Goal: Transaction & Acquisition: Purchase product/service

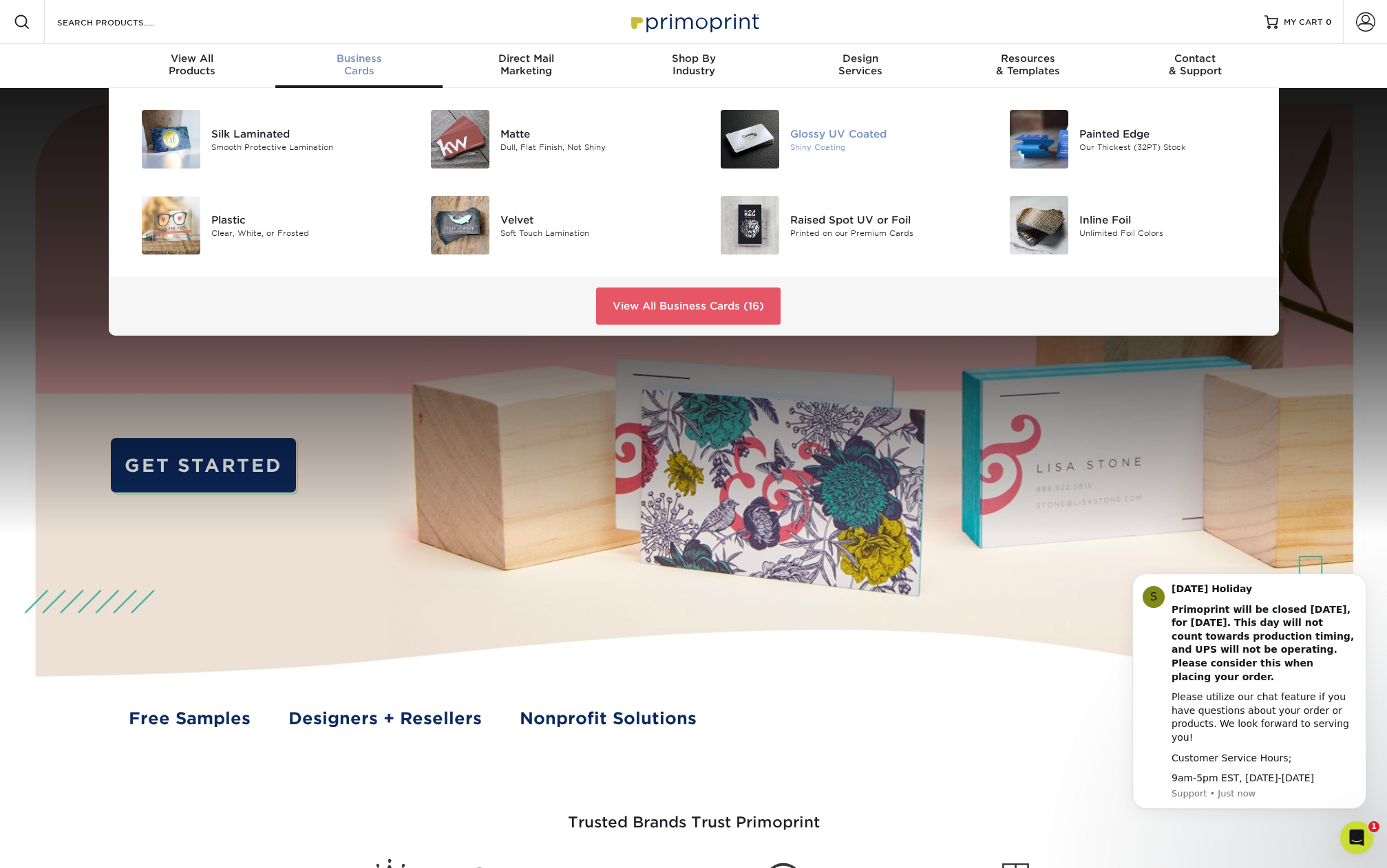
click at [834, 134] on div "Glossy UV Coated" at bounding box center [881, 133] width 182 height 15
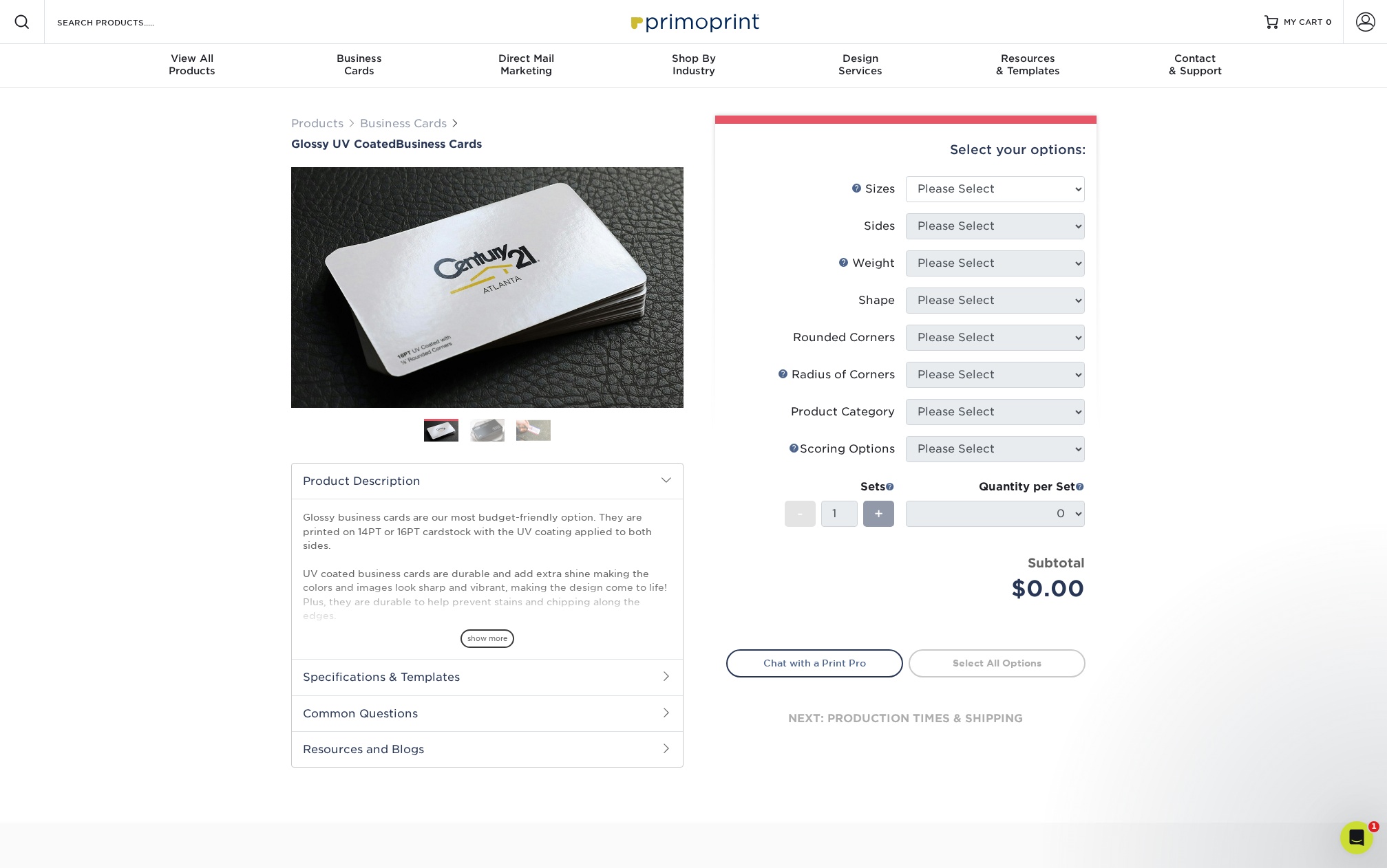
click at [1022, 176] on div "Select your options: Sizes Help Sizes Please Select 1.5" x 3.5" - Mini 1.75" x …" at bounding box center [905, 447] width 381 height 648
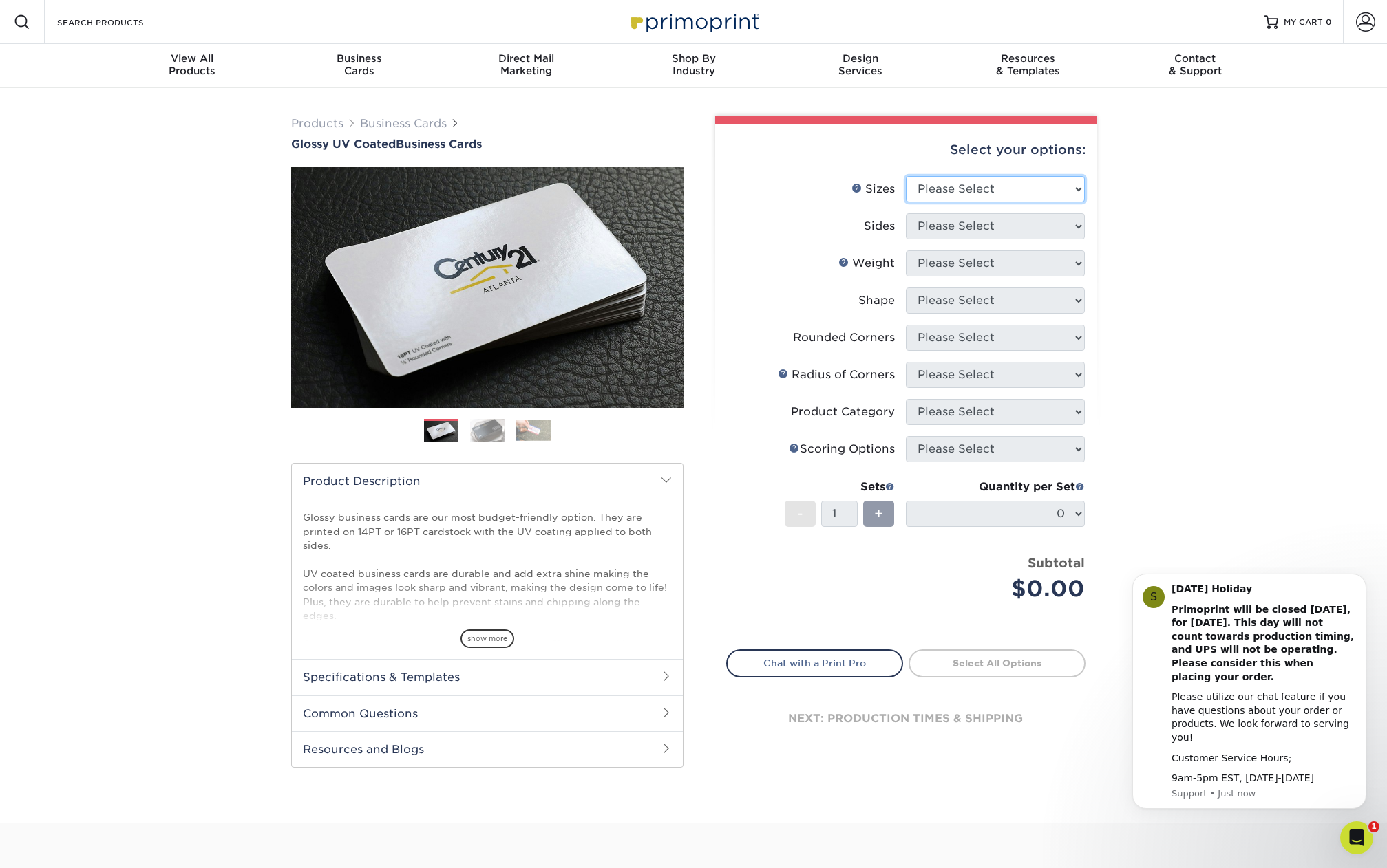
click at [1016, 186] on select "Please Select 1.5" x 3.5" - Mini 1.75" x 3.5" - Mini 2" x 2" - Square 2" x 3" -…" at bounding box center [995, 189] width 179 height 26
select select "2.00x3.50"
click at [905, 176] on select "Please Select 1.5" x 3.5" - Mini 1.75" x 3.5" - Mini 2" x 2" - Square 2" x 3" -…" at bounding box center [995, 189] width 179 height 26
click at [1030, 234] on select "Please Select Print Both Sides Print Front Only" at bounding box center [995, 226] width 179 height 26
select select "13abbda7-1d64-4f25-8bb2-c179b224825d"
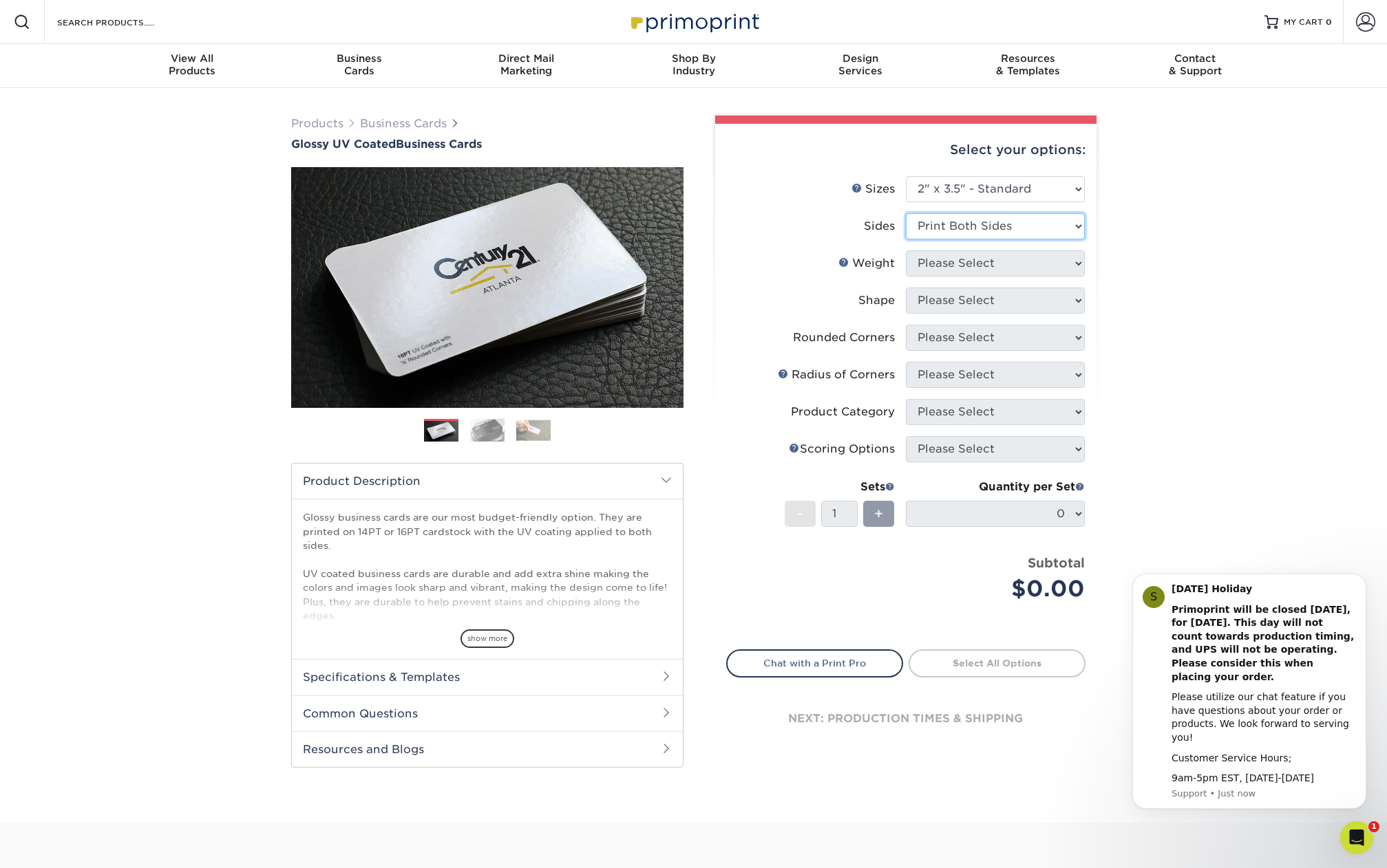
click at [905, 213] on select "Please Select Print Both Sides Print Front Only" at bounding box center [995, 226] width 179 height 26
click at [1009, 262] on select "Please Select 16PT 14PT" at bounding box center [995, 263] width 179 height 26
select select "16PT"
click at [905, 250] on select "Please Select 16PT 14PT" at bounding box center [995, 263] width 179 height 26
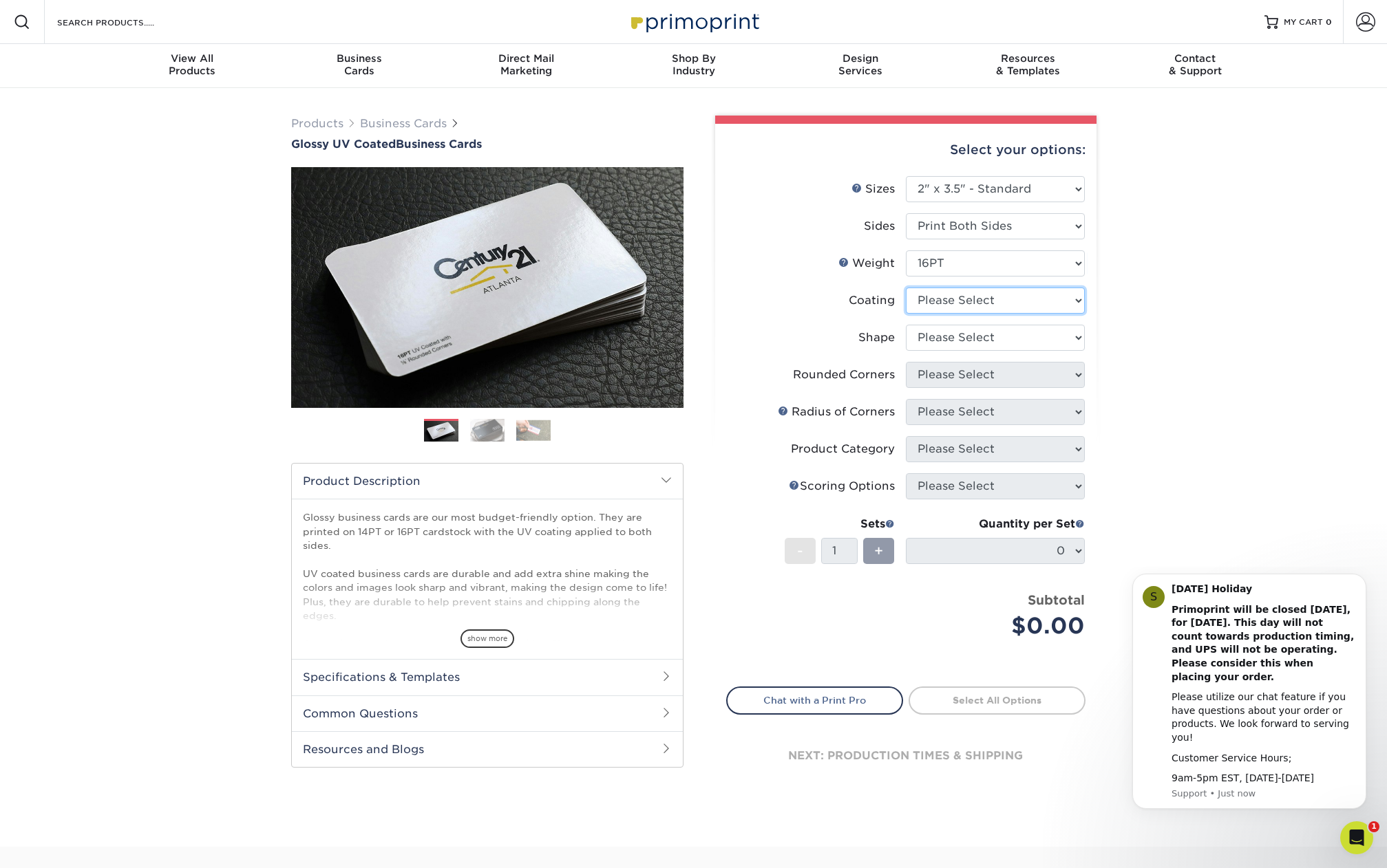
click at [991, 298] on select at bounding box center [995, 300] width 179 height 26
select select "ae367451-b2b8-45df-a344-0f05b6a12993"
click at [905, 287] on select at bounding box center [995, 300] width 179 height 26
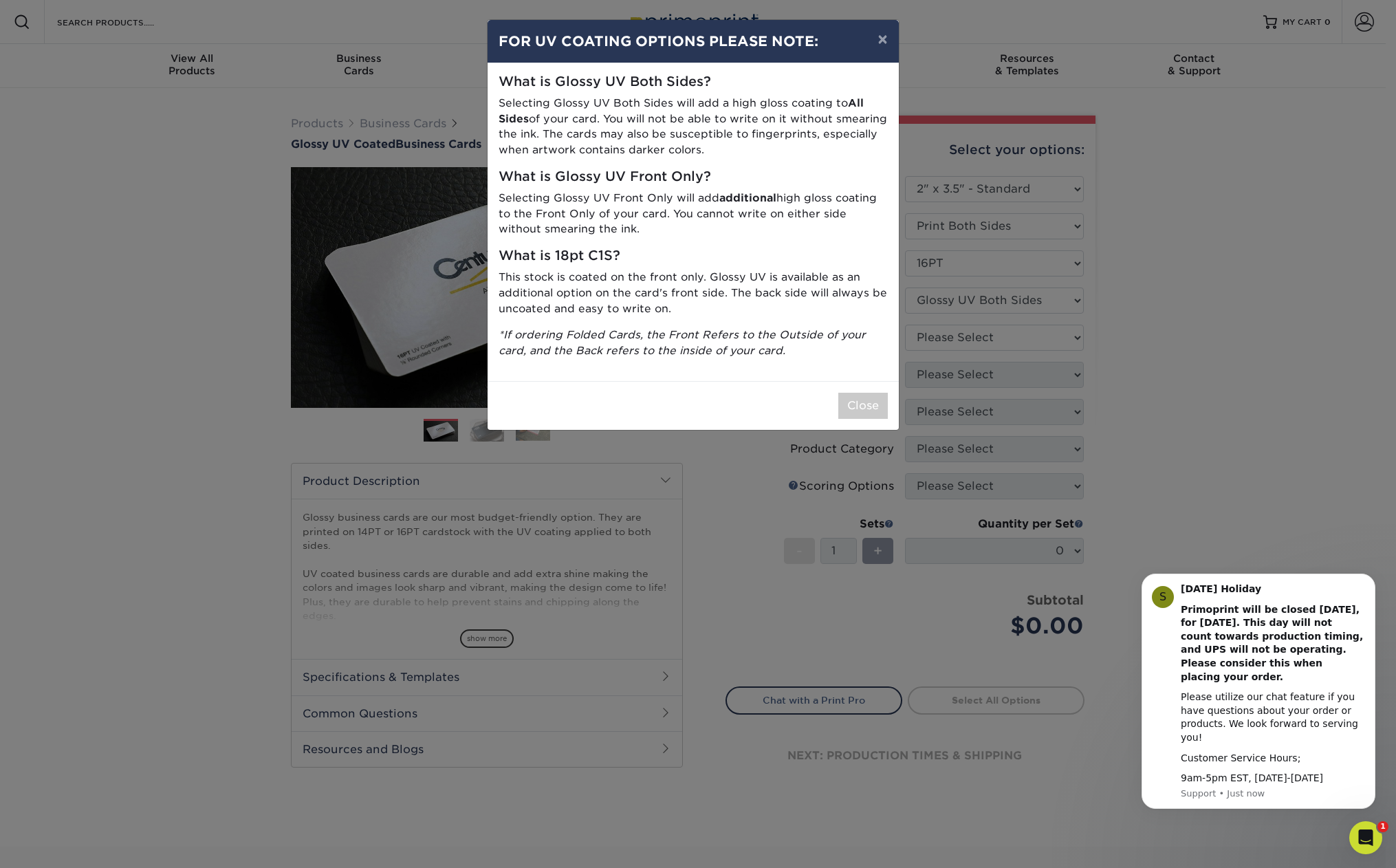
click at [989, 338] on div "× FOR UV COATING OPTIONS PLEASE NOTE: What is Glossy UV Both Sides? Selecting G…" at bounding box center [698, 434] width 1396 height 868
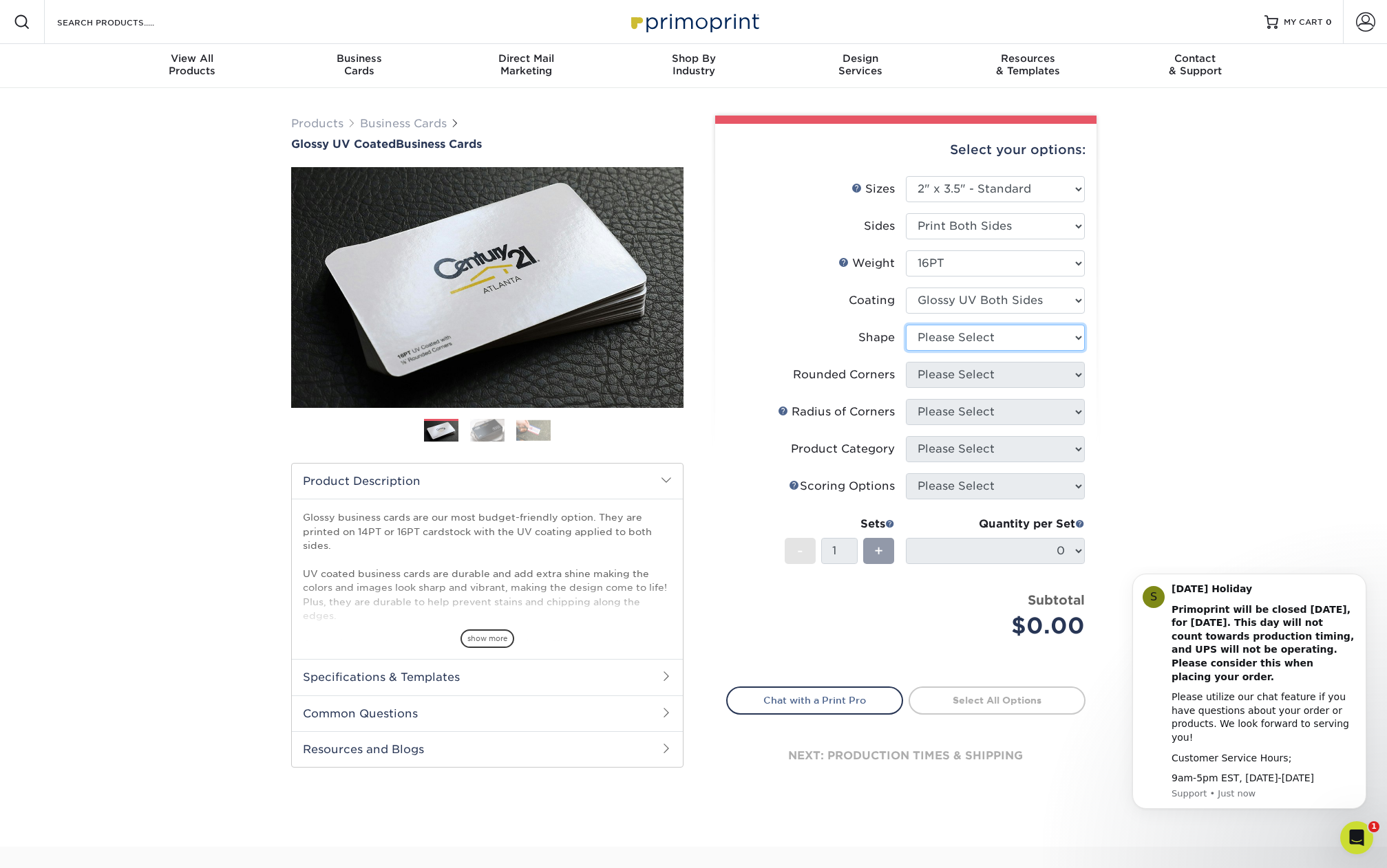
click at [948, 338] on select "Please Select Standard Oval" at bounding box center [995, 338] width 179 height 26
select select "standard"
click at [905, 325] on select "Please Select Standard Oval" at bounding box center [995, 338] width 179 height 26
click at [947, 375] on select "Please Select Yes - Round 2 Corners Yes - Round 4 Corners No" at bounding box center [995, 375] width 179 height 26
select select "0"
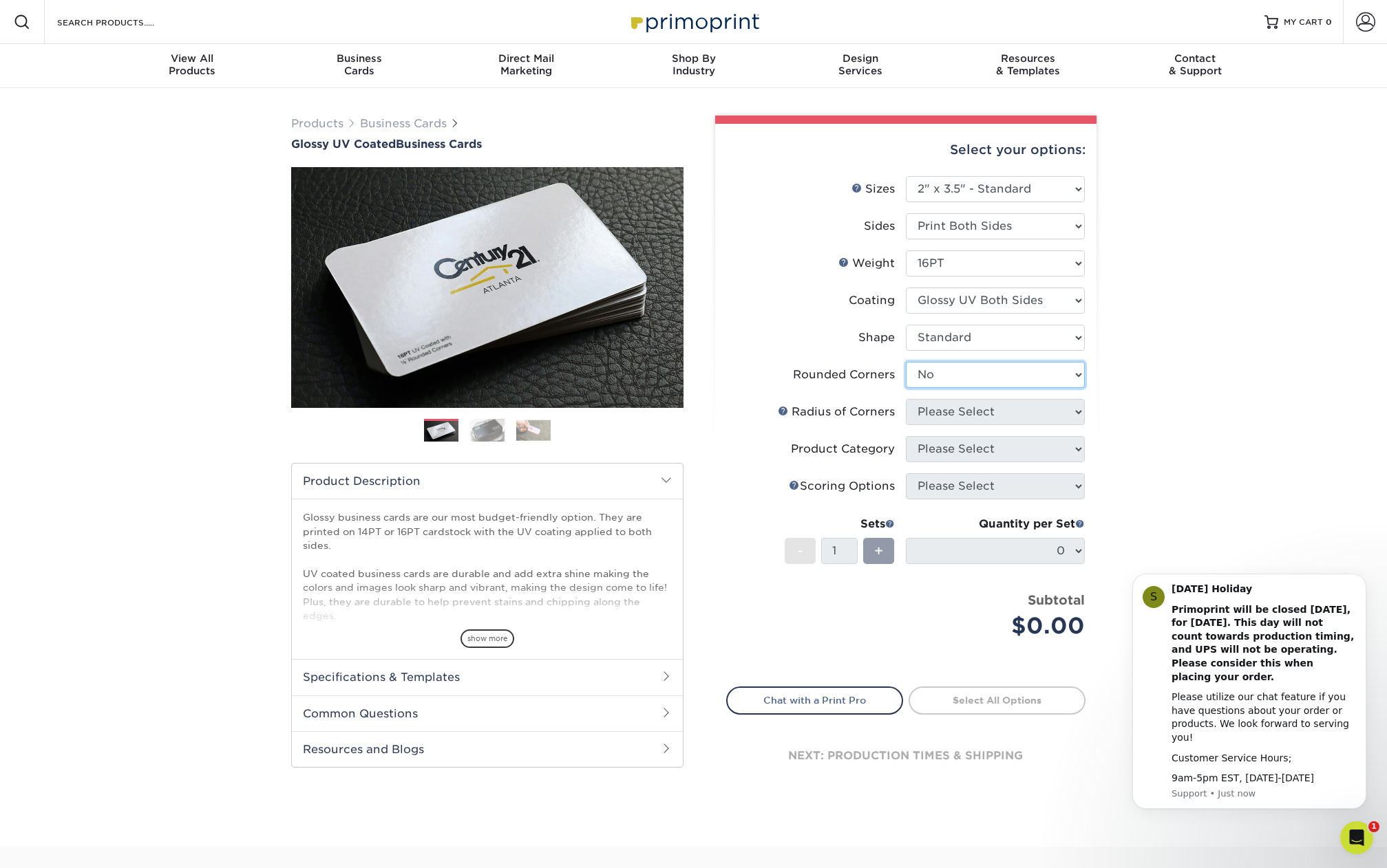
click at [905, 362] on select "Please Select Yes - Round 2 Corners Yes - Round 4 Corners No" at bounding box center [995, 375] width 179 height 26
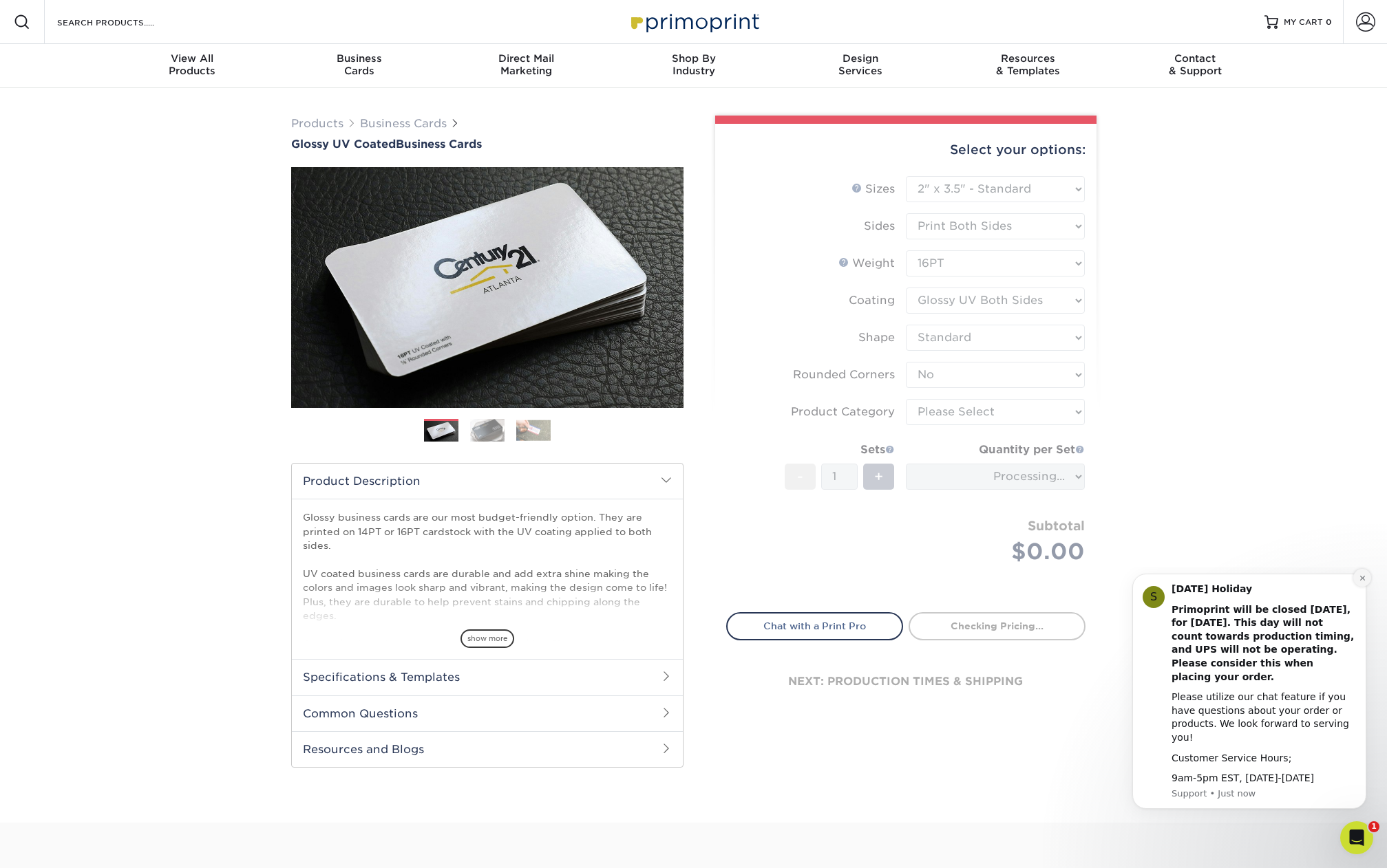
click at [1359, 582] on icon "Dismiss notification" at bounding box center [1362, 578] width 8 height 8
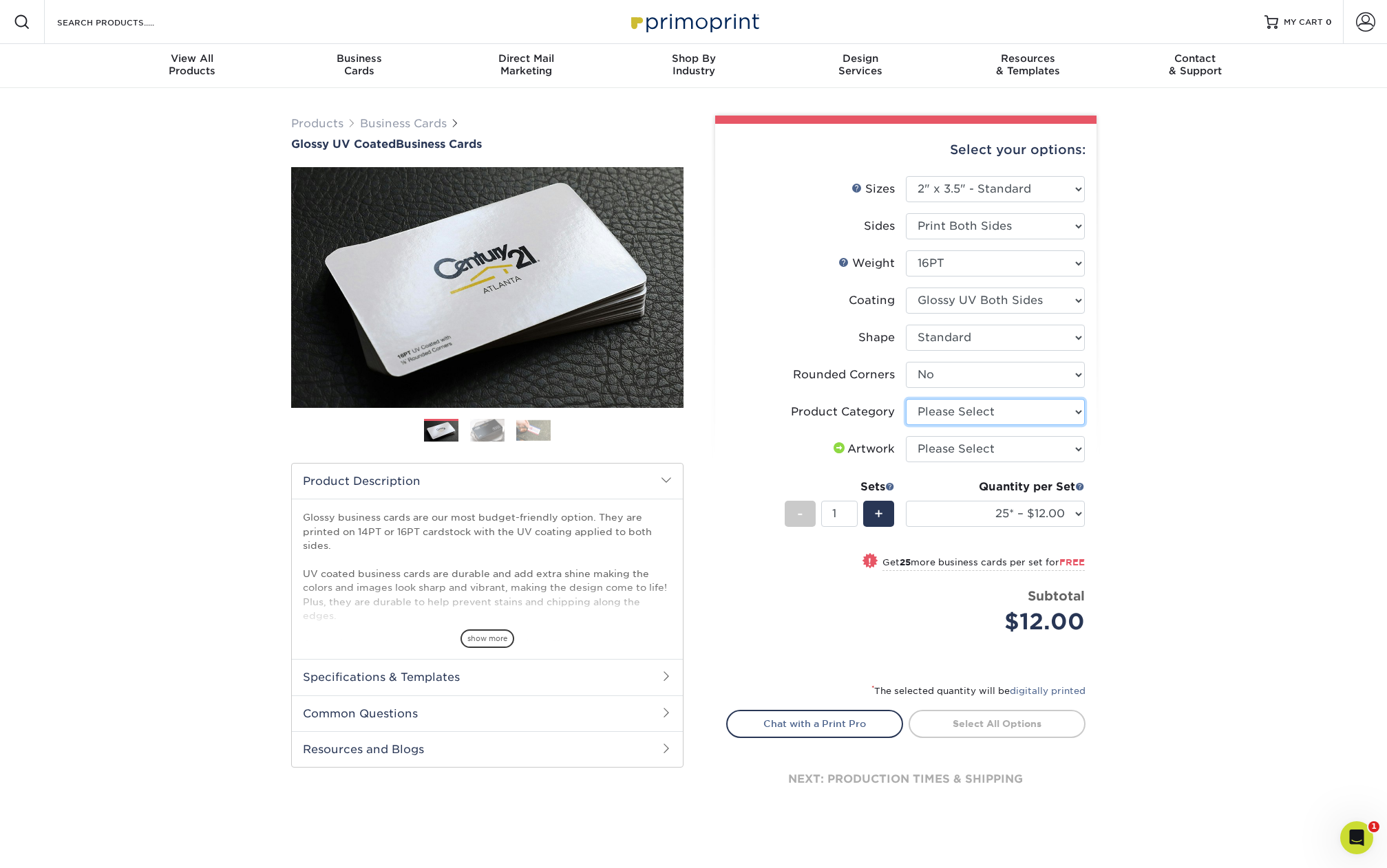
click at [1071, 406] on select "Please Select Business Cards" at bounding box center [995, 412] width 179 height 26
select select "3b5148f1-0588-4f88-a218-97bcfdce65c1"
click at [905, 399] on select "Please Select Business Cards" at bounding box center [995, 412] width 179 height 26
click at [1051, 447] on select "Please Select I will upload files I need a design - $100" at bounding box center [995, 449] width 179 height 26
select select "upload"
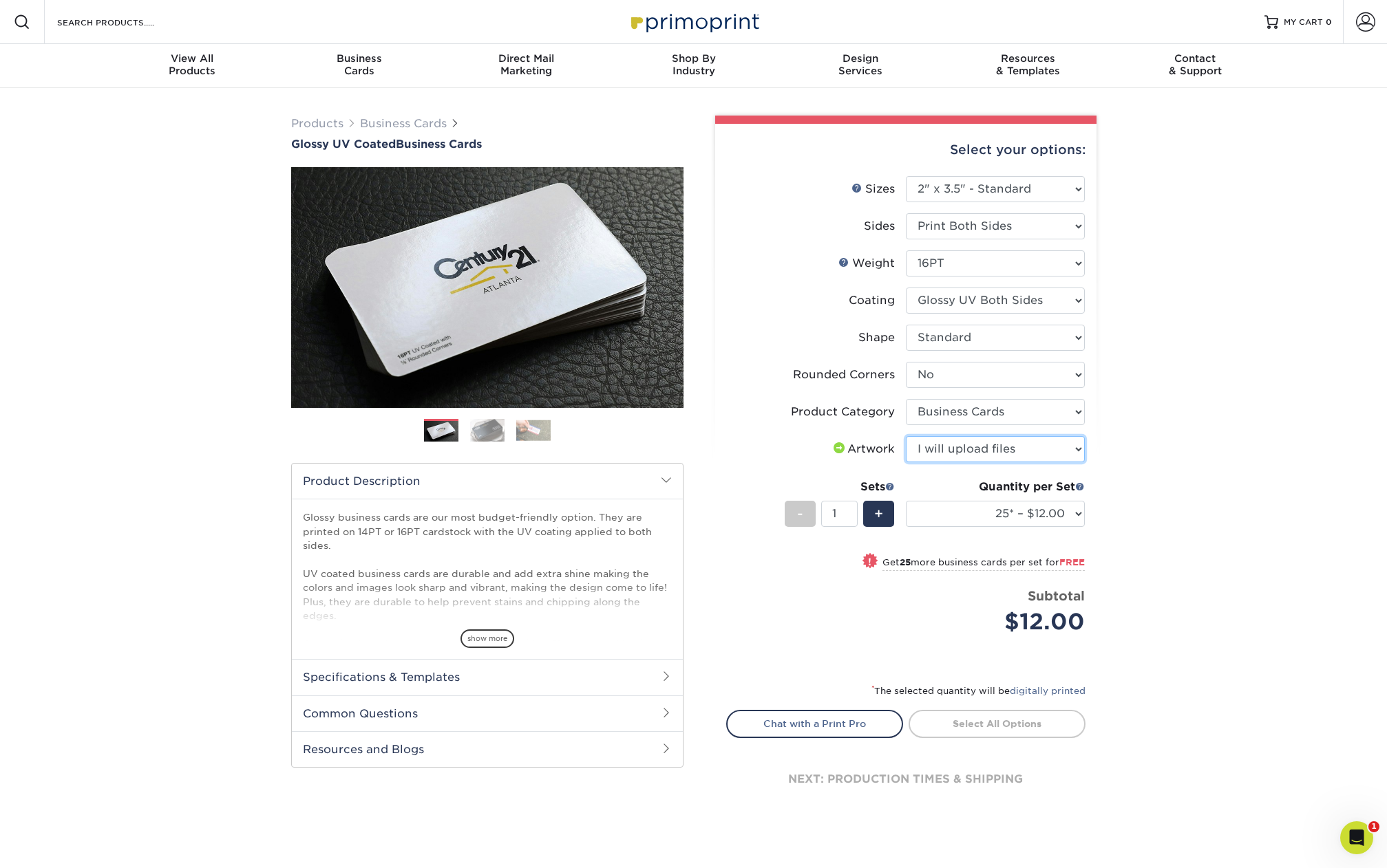
click at [905, 436] on select "Please Select I will upload files I need a design - $100" at bounding box center [995, 449] width 179 height 26
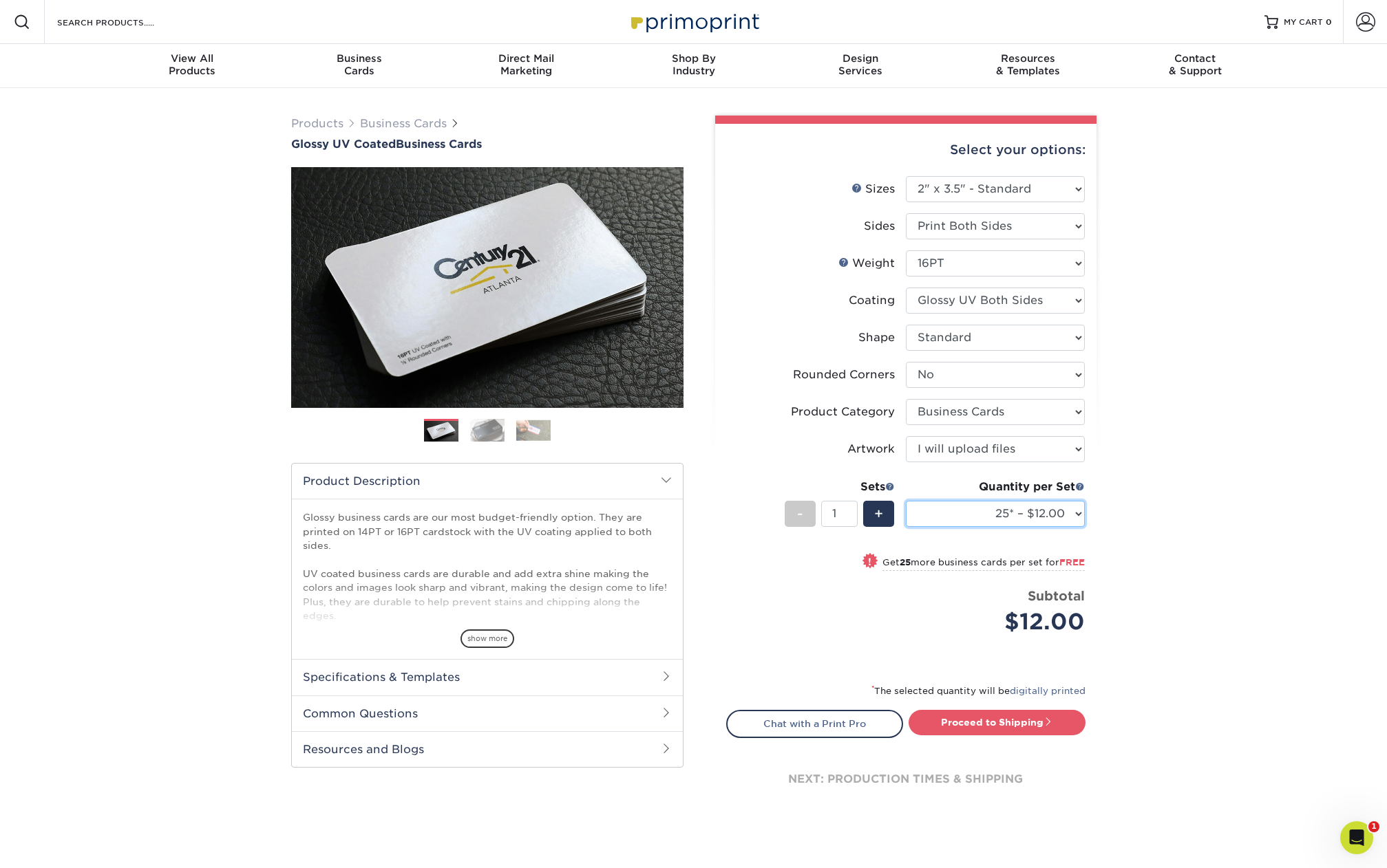
click at [1073, 512] on select "25* – $12.00 50* – $12.00 100* – $12.00 250* – $21.00 500 – $42.00 1000 – $53.0…" at bounding box center [995, 513] width 179 height 26
click at [518, 431] on img at bounding box center [533, 430] width 34 height 21
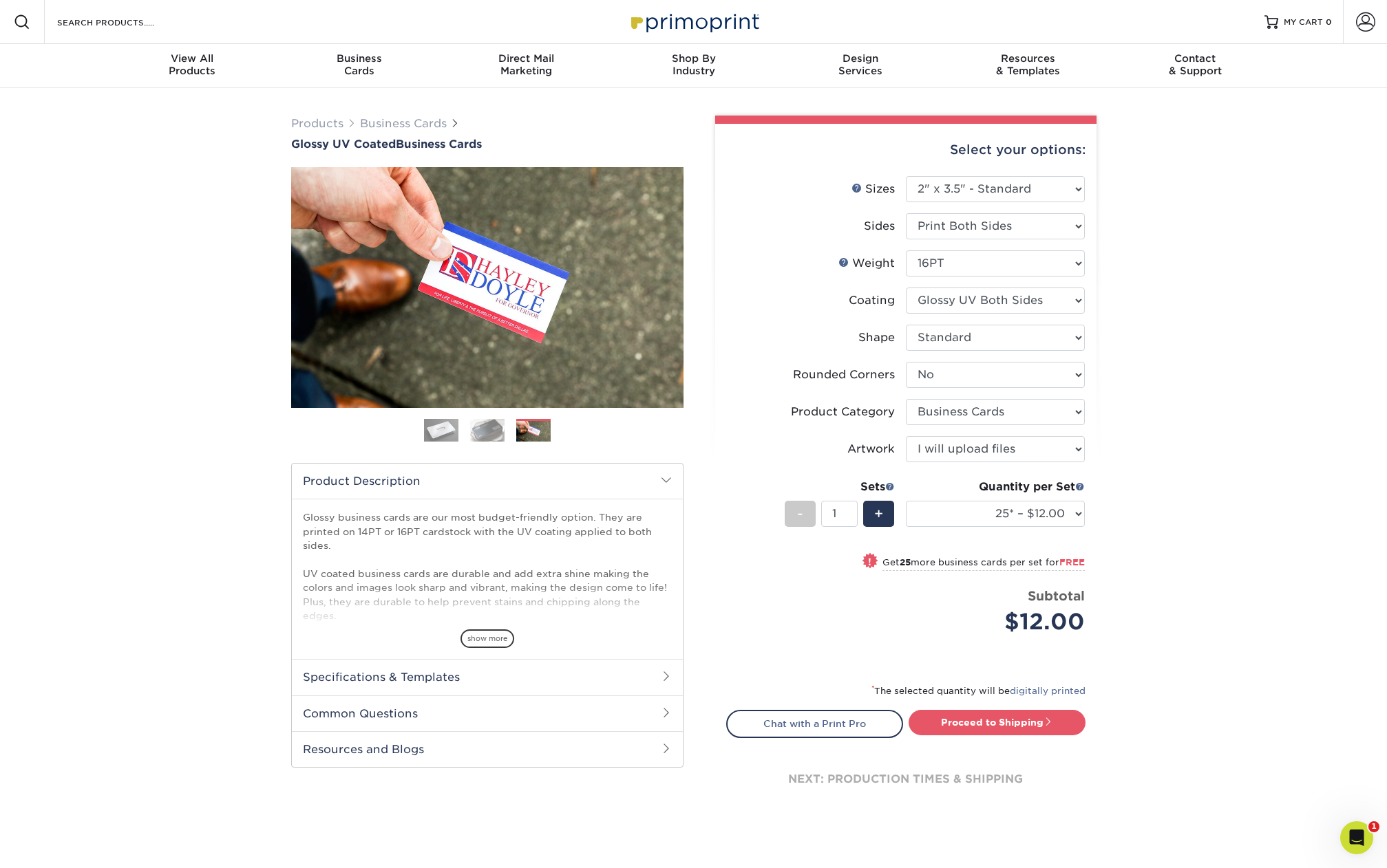
click at [1156, 311] on div "Products Business Cards Glossy UV Coated Business Cards Previous Next" at bounding box center [694, 479] width 1387 height 782
click at [372, 74] on div "Business Cards" at bounding box center [358, 65] width 167 height 25
drag, startPoint x: 3, startPoint y: 502, endPoint x: 26, endPoint y: 491, distance: 25.5
click at [7, 500] on div "Products Business Cards Glossy UV Coated Business Cards Previous Next" at bounding box center [694, 479] width 1387 height 782
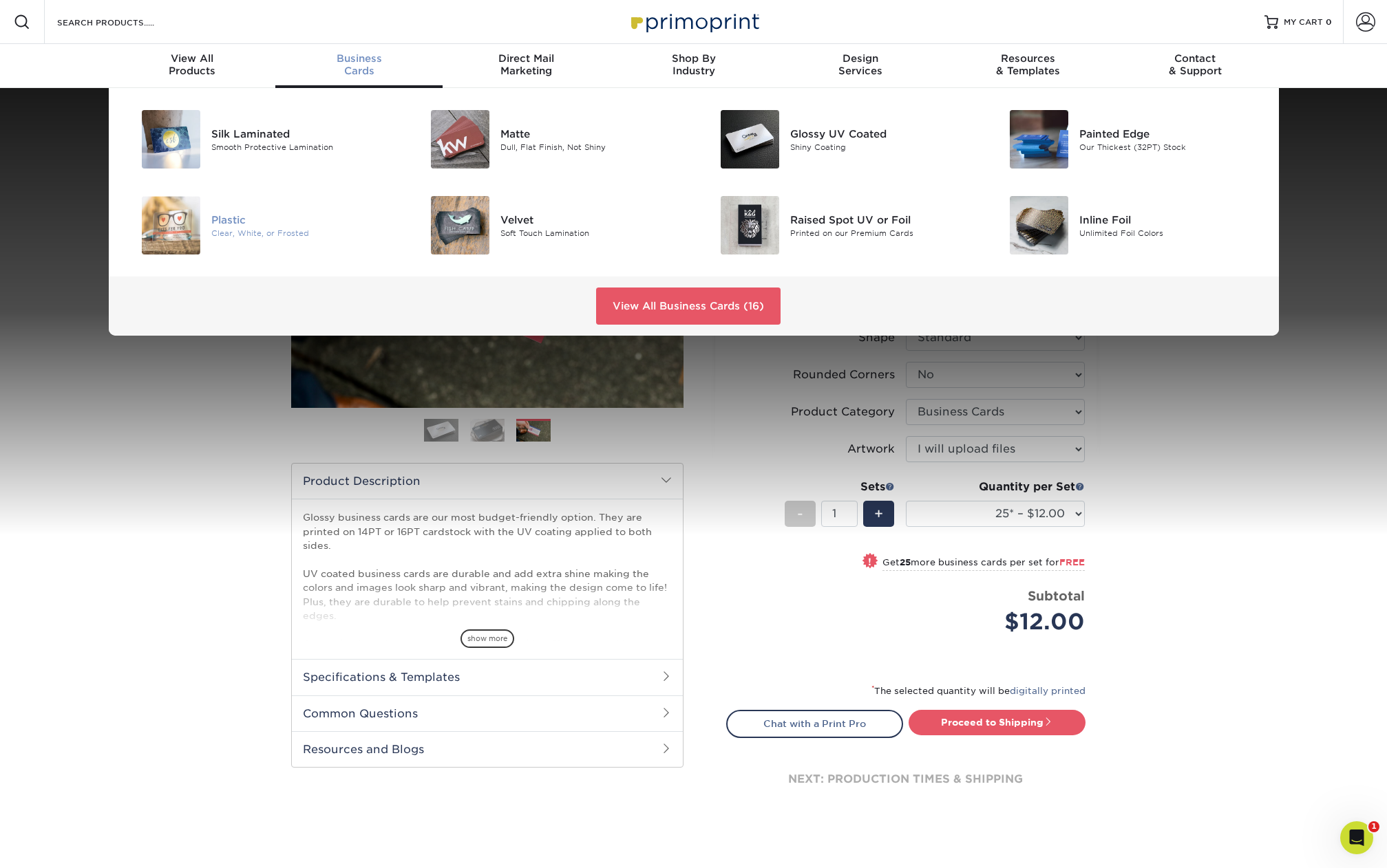
click at [211, 217] on div "Plastic" at bounding box center [302, 219] width 182 height 15
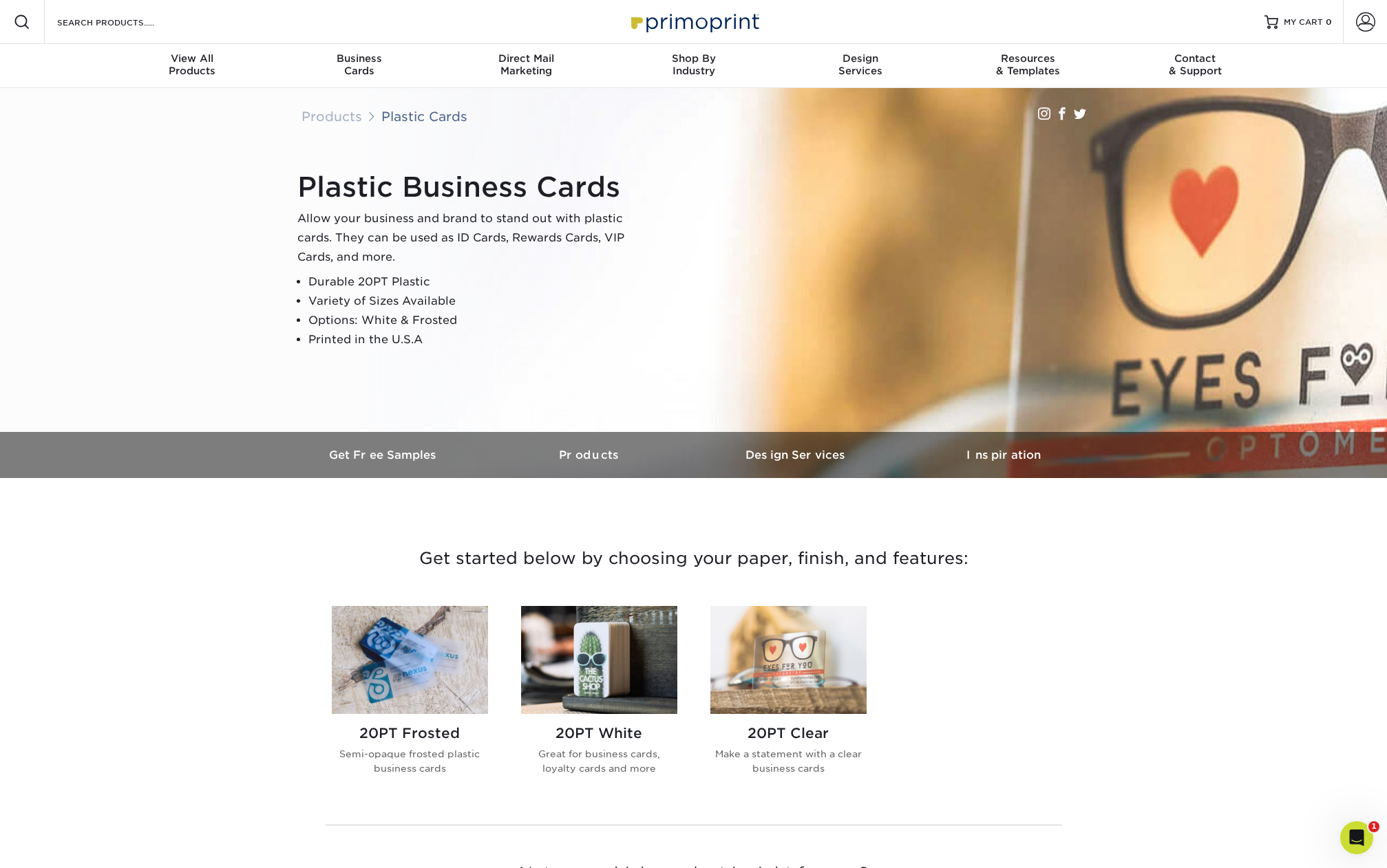
click at [622, 730] on h2 "20PT White" at bounding box center [600, 733] width 156 height 16
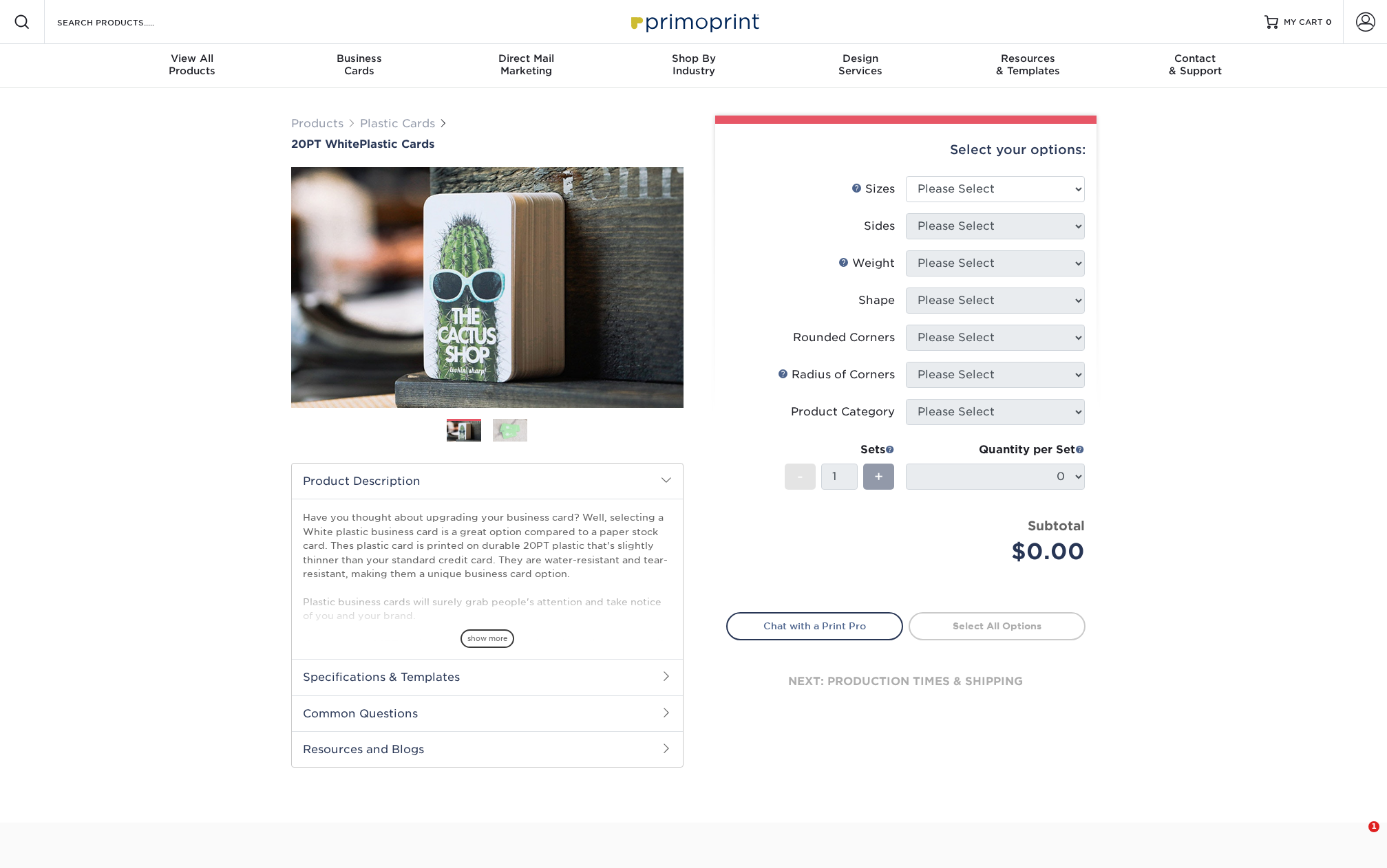
drag, startPoint x: 1068, startPoint y: 171, endPoint x: 1071, endPoint y: 179, distance: 8.5
click at [1069, 171] on div "Select your options:" at bounding box center [905, 150] width 359 height 53
click at [1072, 181] on select "Please Select 2" x 3.5" 2" x 8" 2.12" x 3.375" 2.5" x 2.5" 4.25" x 6"" at bounding box center [995, 189] width 179 height 26
select select "2.00x3.50"
click at [905, 176] on select "Please Select 2" x 3.5" 2" x 8" 2.12" x 3.375" 2.5" x 2.5" 4.25" x 6"" at bounding box center [995, 189] width 179 height 26
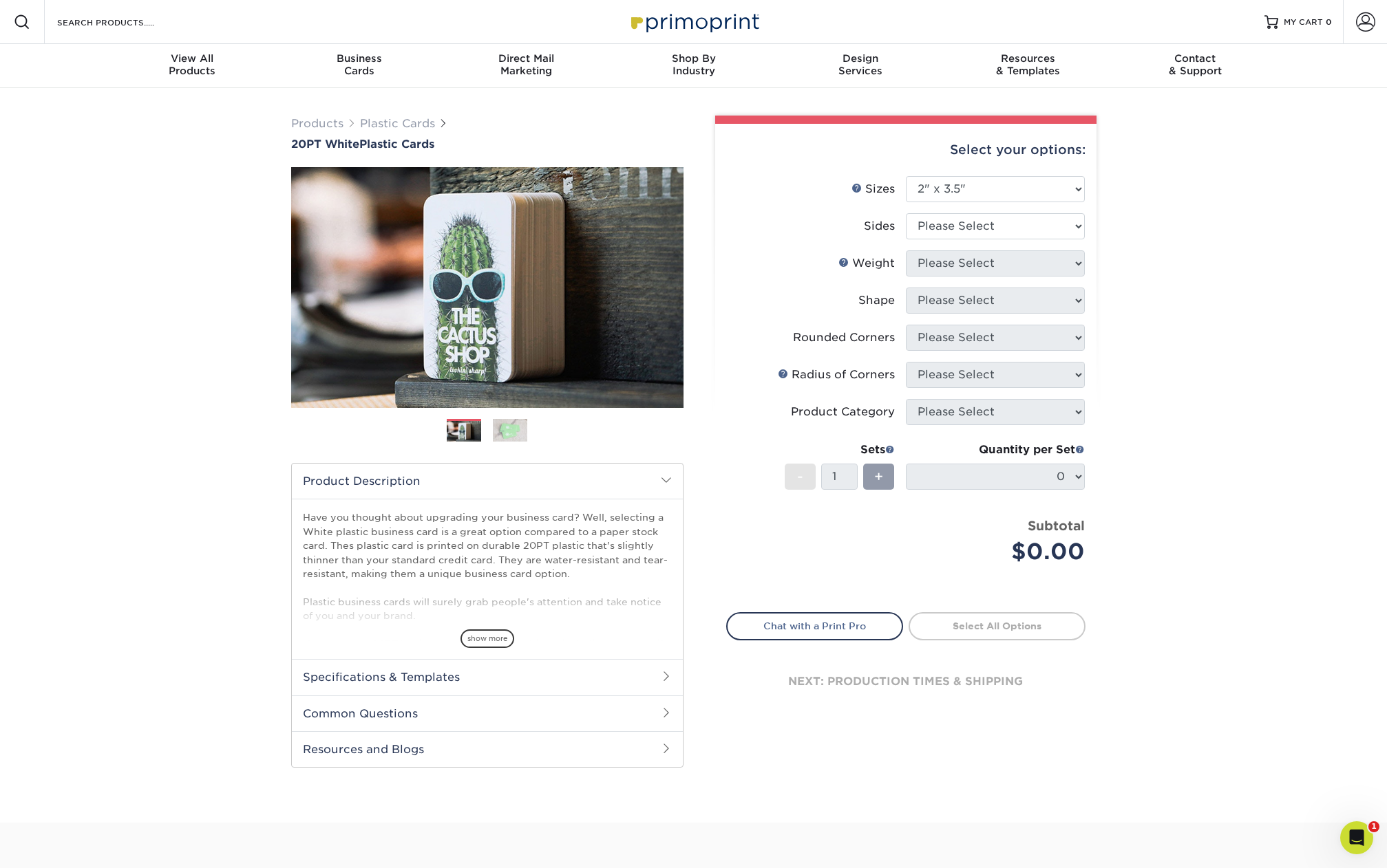
click at [1203, 232] on div "Products Plastic Cards 20PT White Plastic Cards Previous Next and" at bounding box center [694, 456] width 1387 height 735
click at [1050, 214] on select "Please Select Print Both Sides Print Front Only" at bounding box center [995, 226] width 179 height 26
select select "13abbda7-1d64-4f25-8bb2-c179b224825d"
click at [905, 213] on select "Please Select Print Both Sides Print Front Only" at bounding box center [995, 226] width 179 height 26
click at [1027, 260] on select "Please Select 20PT White Plastic" at bounding box center [995, 263] width 179 height 26
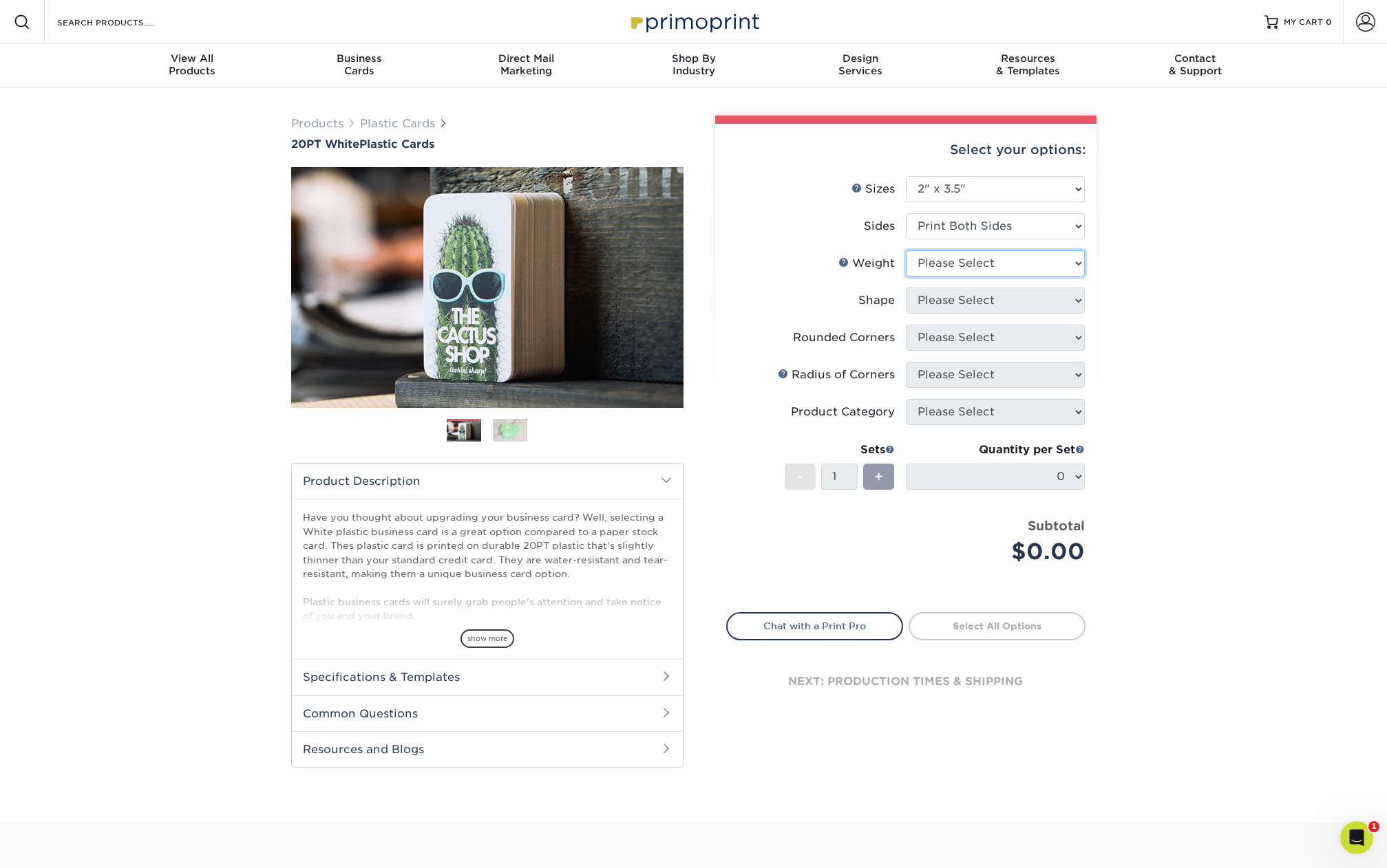
select select "20PT White Plastic"
click at [905, 250] on select "Please Select 20PT White Plastic" at bounding box center [995, 263] width 179 height 26
click at [0, 0] on select at bounding box center [0, 0] width 0 height 0
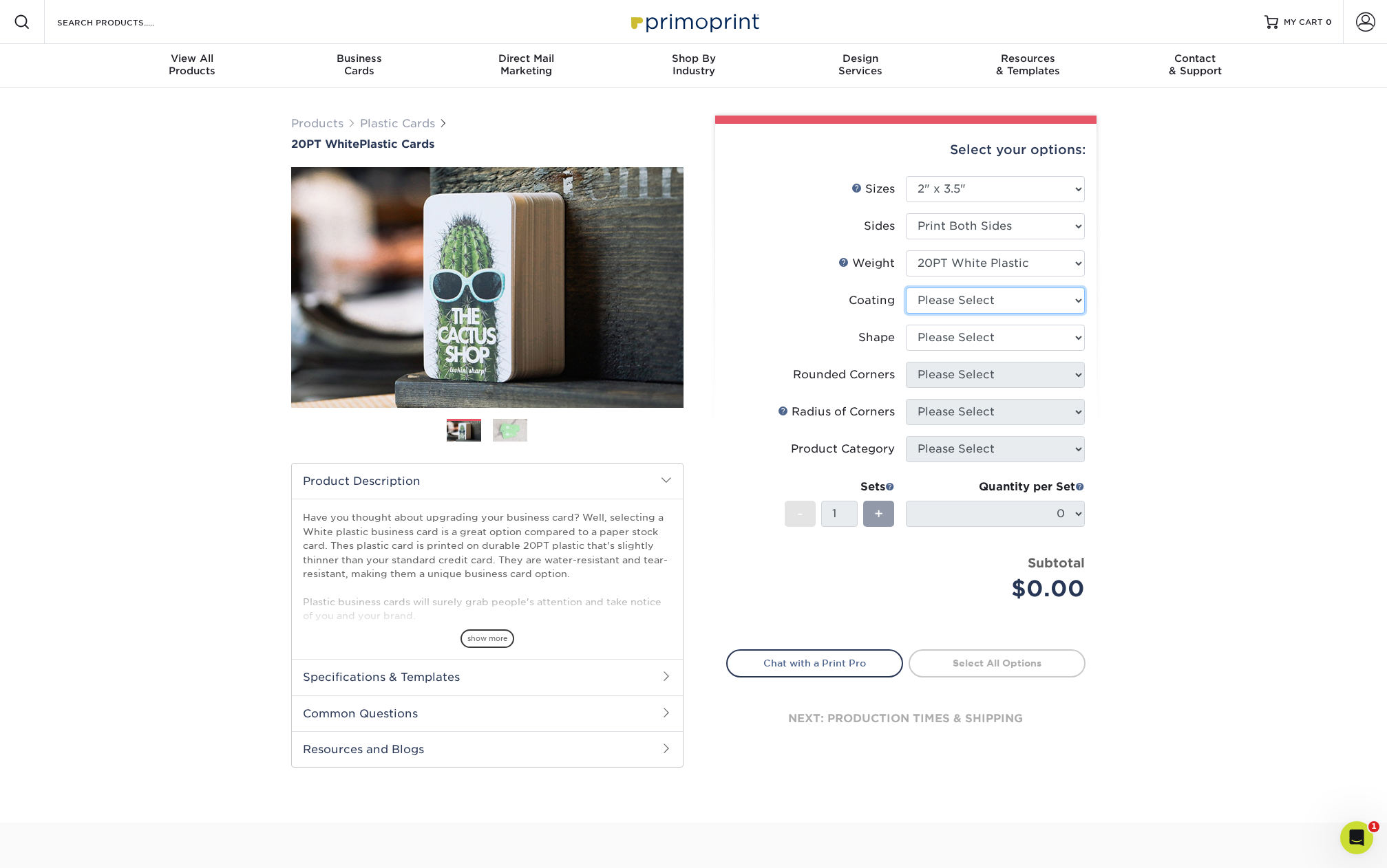
select select "3e7618de-abca-4bda-9f97-8b9129e913d8"
click at [905, 287] on select at bounding box center [995, 300] width 179 height 26
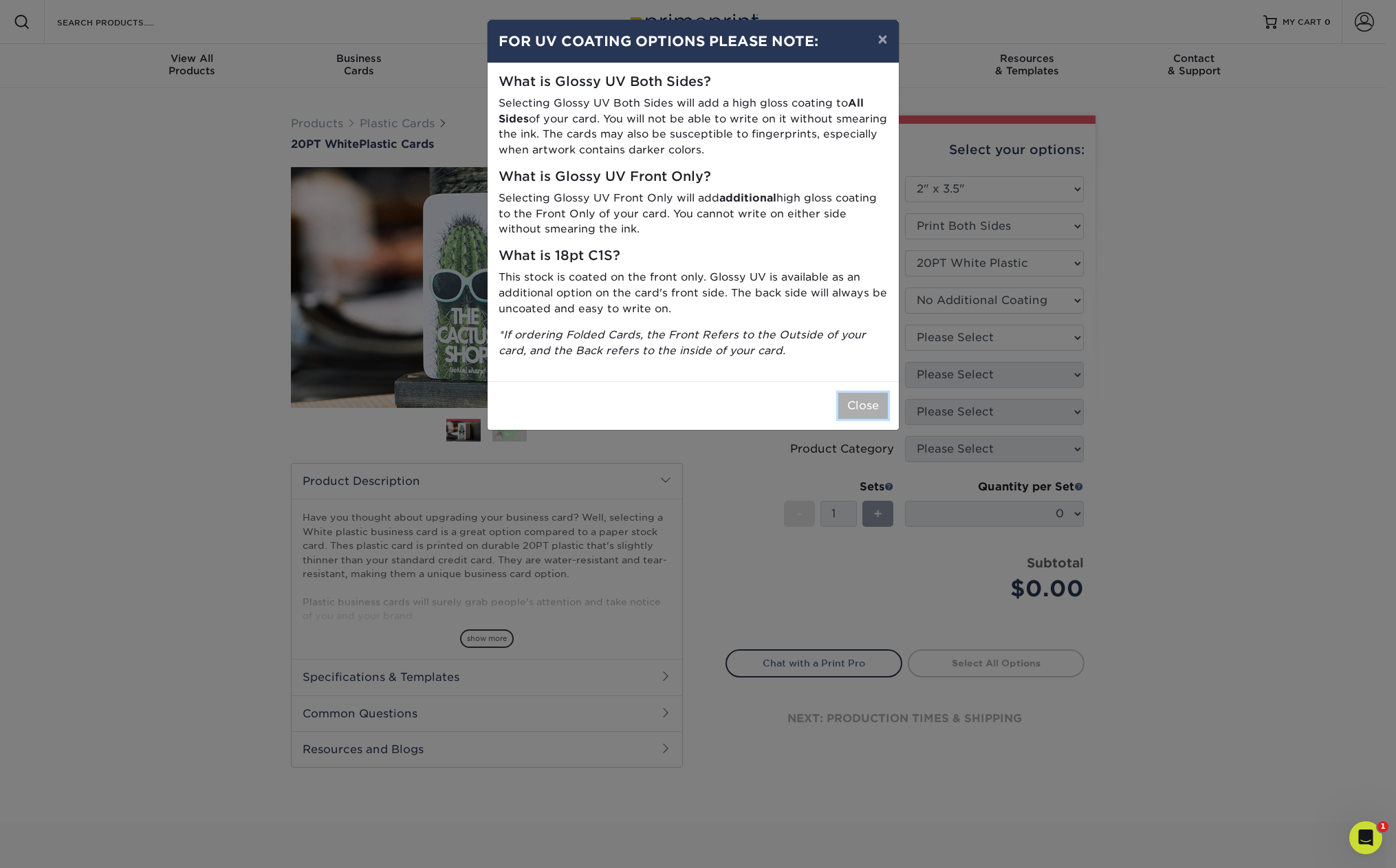
click at [852, 404] on button "Close" at bounding box center [864, 406] width 50 height 26
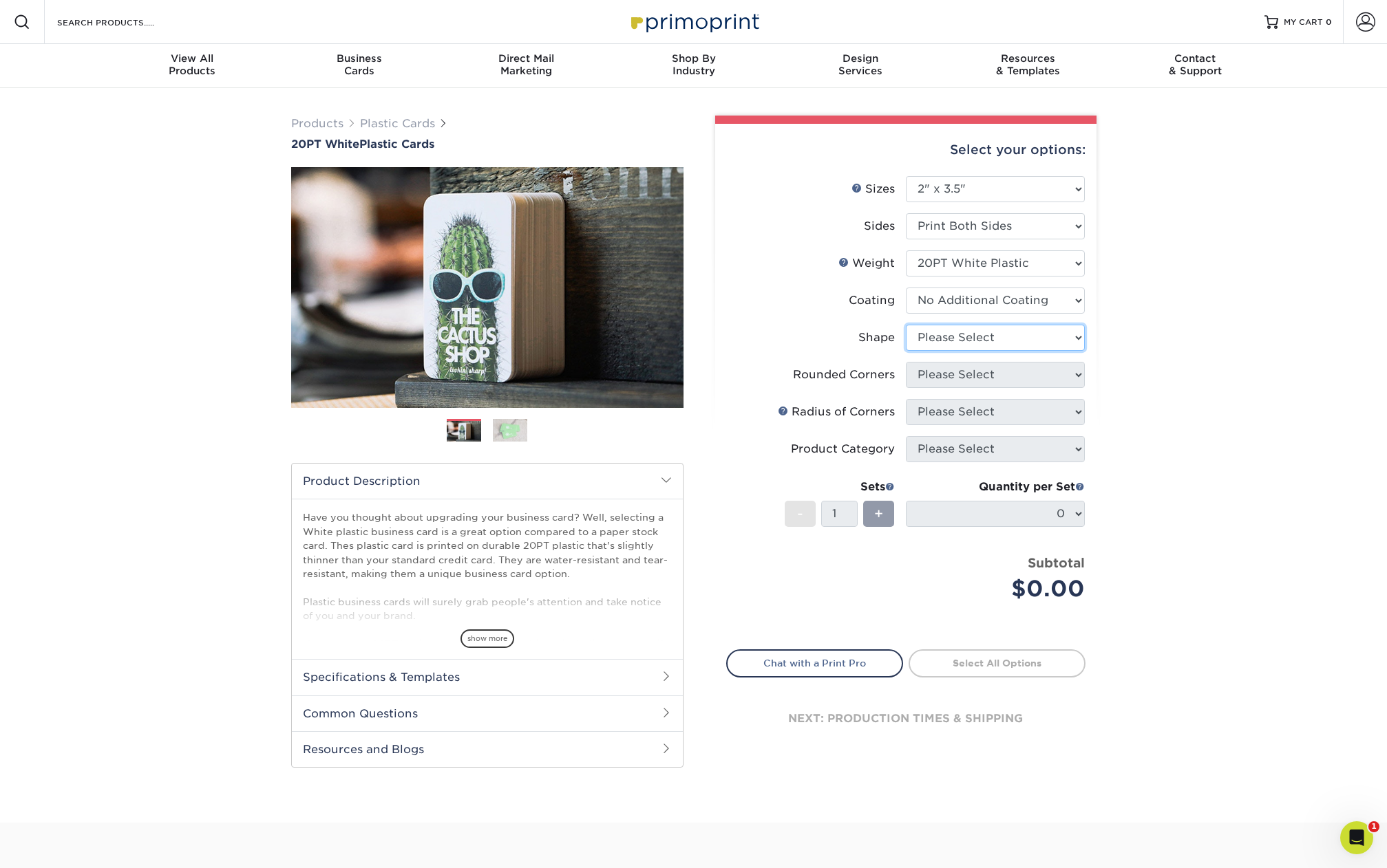
click at [1033, 338] on select "Please Select Oval Standard" at bounding box center [995, 338] width 179 height 26
select select "standard"
click at [905, 325] on select "Please Select Oval Standard" at bounding box center [995, 338] width 179 height 26
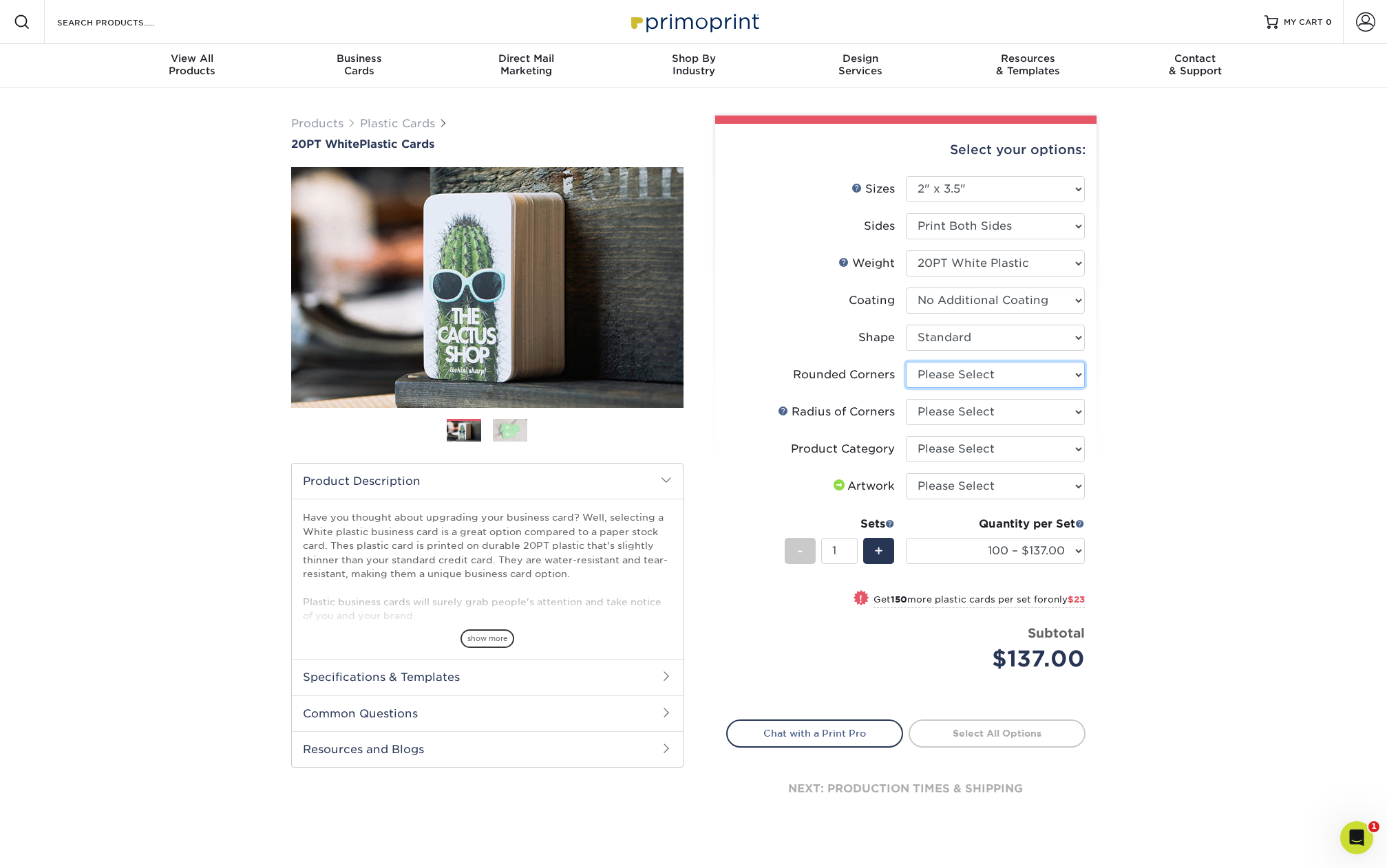
click at [1003, 373] on select "Please Select Yes - Round 4 Corners" at bounding box center [995, 375] width 179 height 26
select select "7672df9e-0e0a-464d-8e1f-920c575e4da3"
click at [905, 362] on select "Please Select Yes - Round 4 Corners" at bounding box center [995, 375] width 179 height 26
click at [1006, 419] on select "Please Select Rounded 1/8" Rounded 1/4"" at bounding box center [995, 412] width 179 height 26
select select "589680c7-ee9a-431b-9d12-d7aeb1386a97"
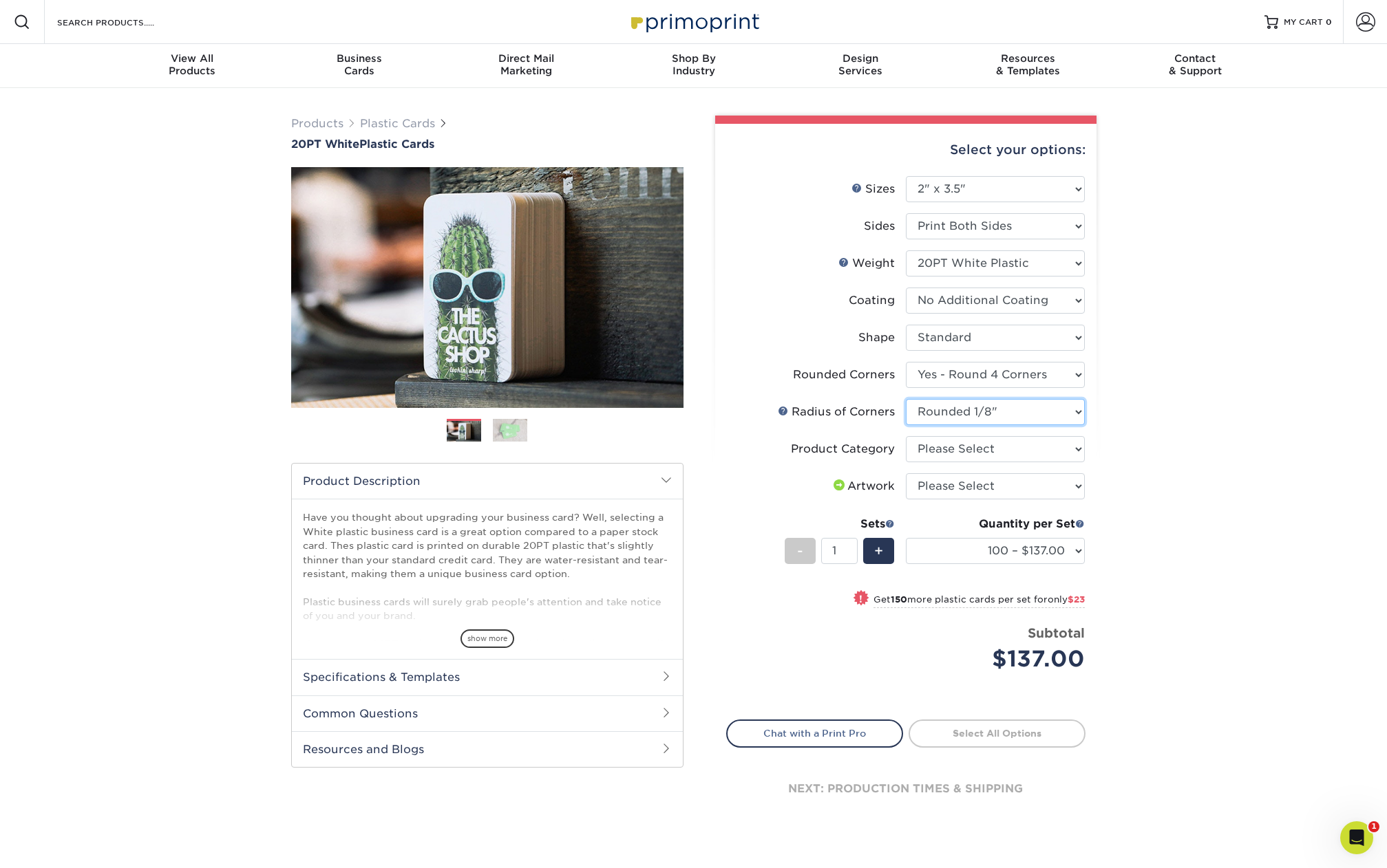
click at [905, 399] on select "Please Select Rounded 1/8" Rounded 1/4"" at bounding box center [995, 412] width 179 height 26
click at [1238, 421] on div "Products Plastic Cards 20PT White Plastic Cards Previous Next and" at bounding box center [694, 484] width 1387 height 792
click at [1055, 451] on select "Please Select Business Cards" at bounding box center [995, 449] width 179 height 26
select select "3b5148f1-0588-4f88-a218-97bcfdce65c1"
click at [905, 436] on select "Please Select Business Cards" at bounding box center [995, 449] width 179 height 26
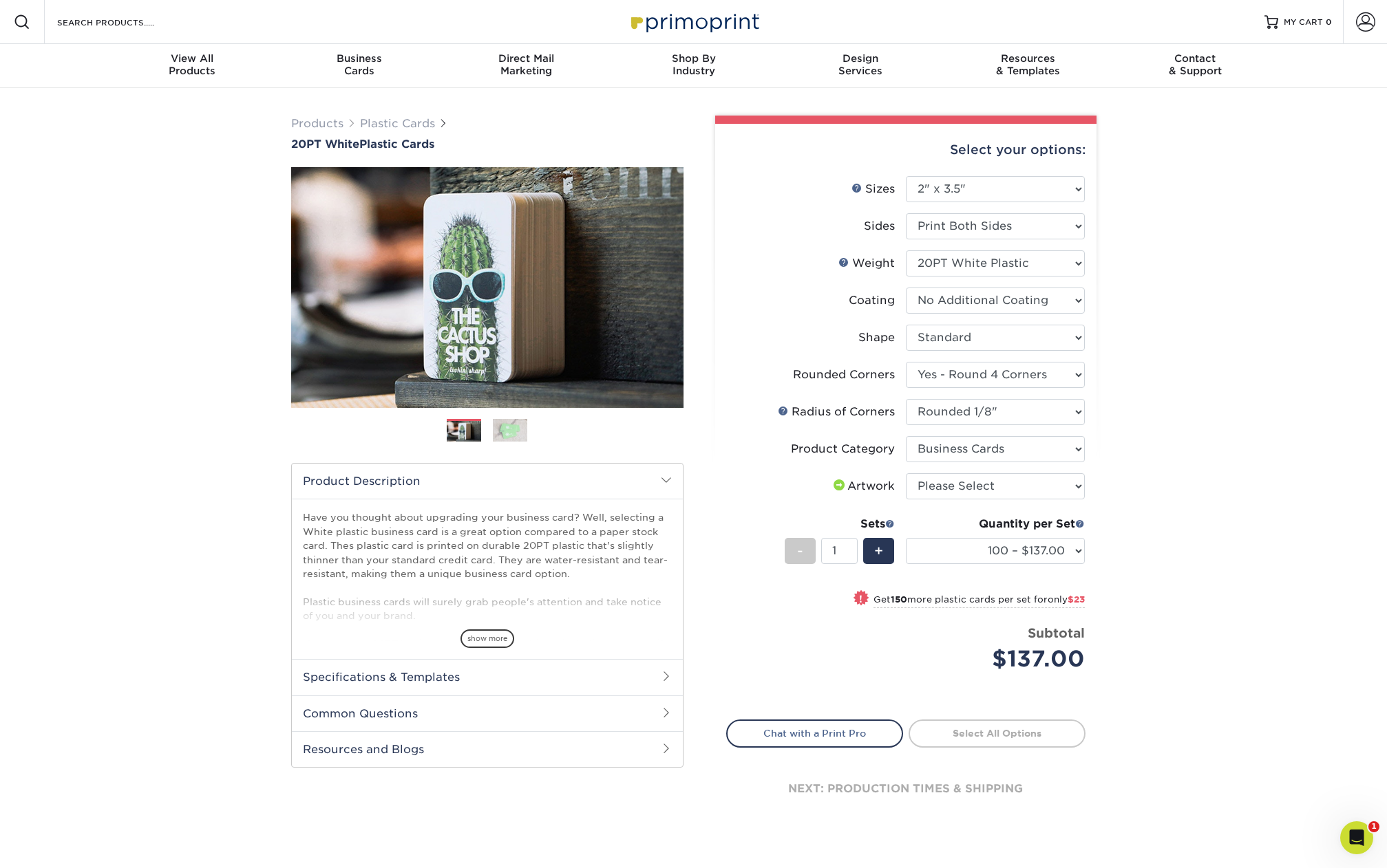
click at [1162, 454] on div "Products Plastic Cards 20PT White Plastic Cards Previous Next and" at bounding box center [694, 484] width 1387 height 792
click at [1061, 542] on select "100 – $137.00 250 – $160.00 500 – $195.00 1000 – $226.00 2500 – $540.00 5000 – …" at bounding box center [995, 551] width 179 height 26
